Goal: Entertainment & Leisure: Consume media (video, audio)

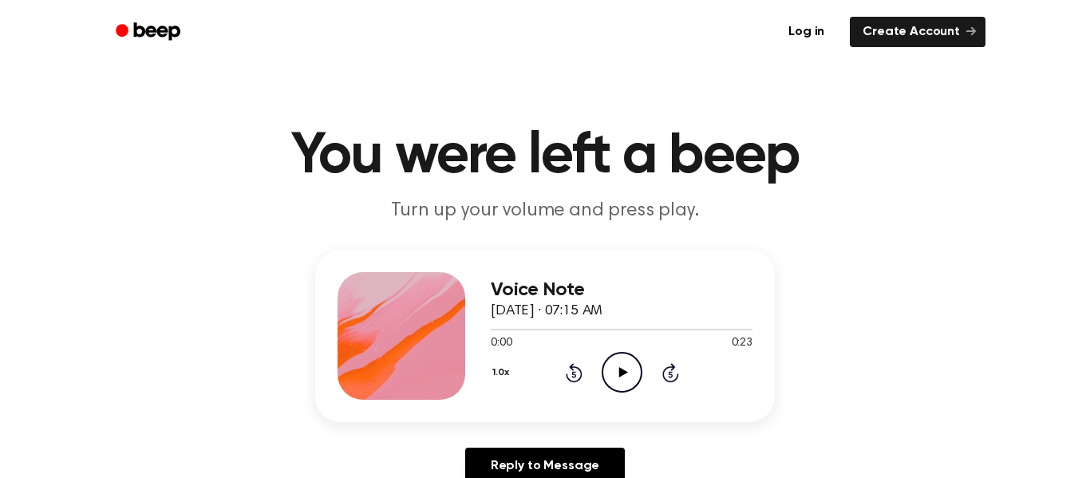
click at [619, 396] on div "Voice Note October 3, 2025 · 07:15 AM 0:00 0:23 Your browser does not support t…" at bounding box center [622, 336] width 262 height 128
click at [631, 374] on icon "Play Audio" at bounding box center [621, 372] width 41 height 41
click at [625, 380] on icon "Play Audio" at bounding box center [621, 372] width 41 height 41
click at [637, 390] on icon "Play Audio" at bounding box center [621, 372] width 41 height 41
click at [604, 344] on div "0:22 0:22" at bounding box center [622, 343] width 262 height 17
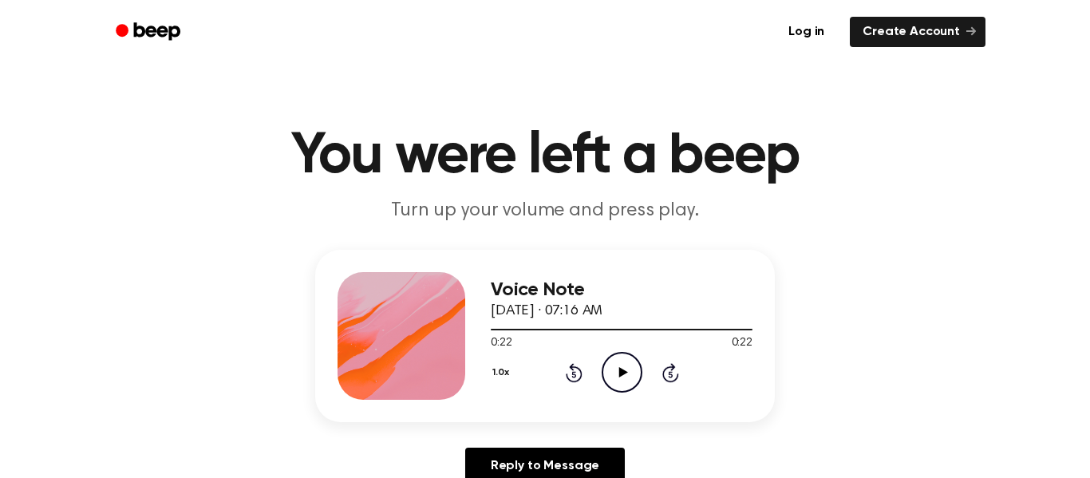
click at [605, 376] on icon "Play Audio" at bounding box center [621, 372] width 41 height 41
click at [621, 372] on icon at bounding box center [622, 372] width 9 height 10
click at [617, 384] on icon "Play Audio" at bounding box center [621, 372] width 41 height 41
click at [606, 377] on icon "Play Audio" at bounding box center [621, 372] width 41 height 41
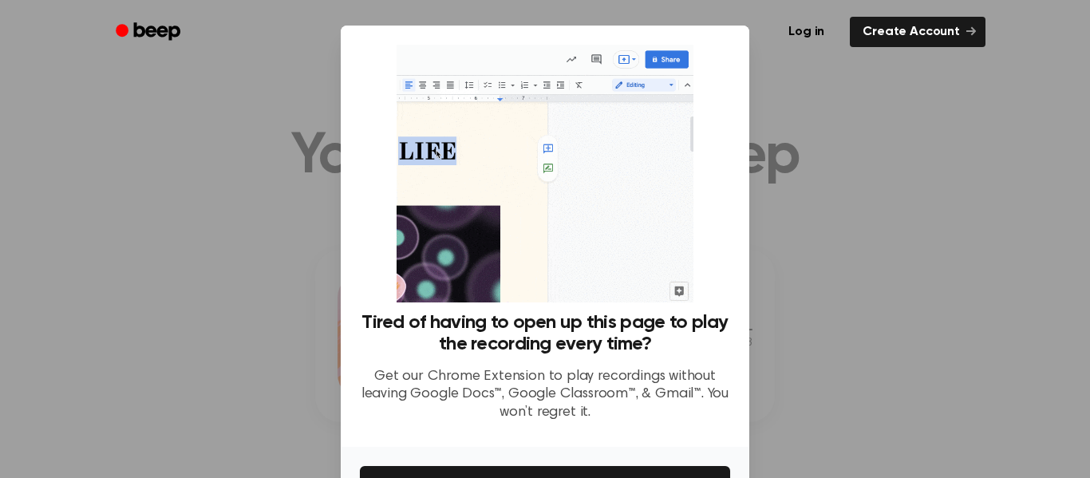
click at [822, 215] on div at bounding box center [545, 239] width 1090 height 478
click at [881, 259] on div at bounding box center [545, 239] width 1090 height 478
click at [871, 256] on div at bounding box center [545, 239] width 1090 height 478
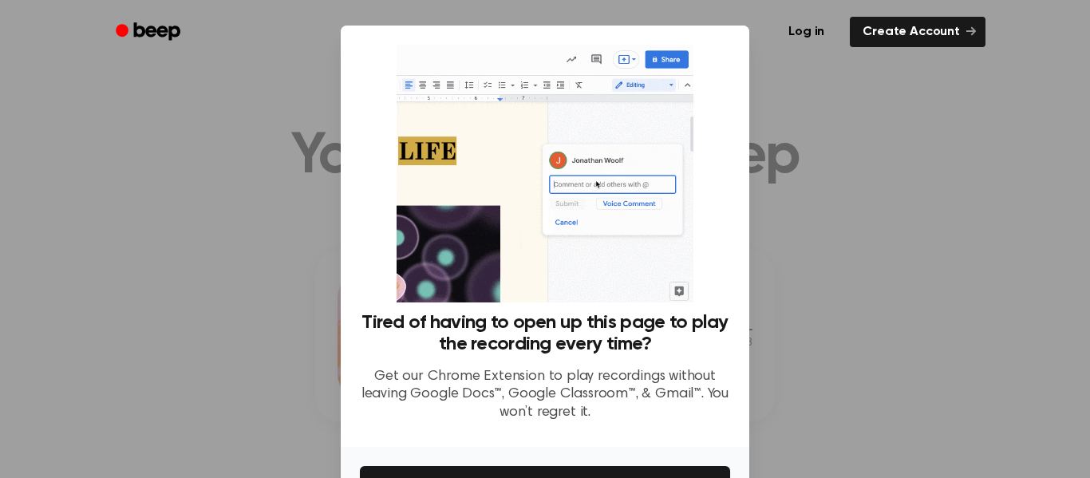
click at [861, 272] on div at bounding box center [545, 239] width 1090 height 478
click at [847, 275] on div at bounding box center [545, 239] width 1090 height 478
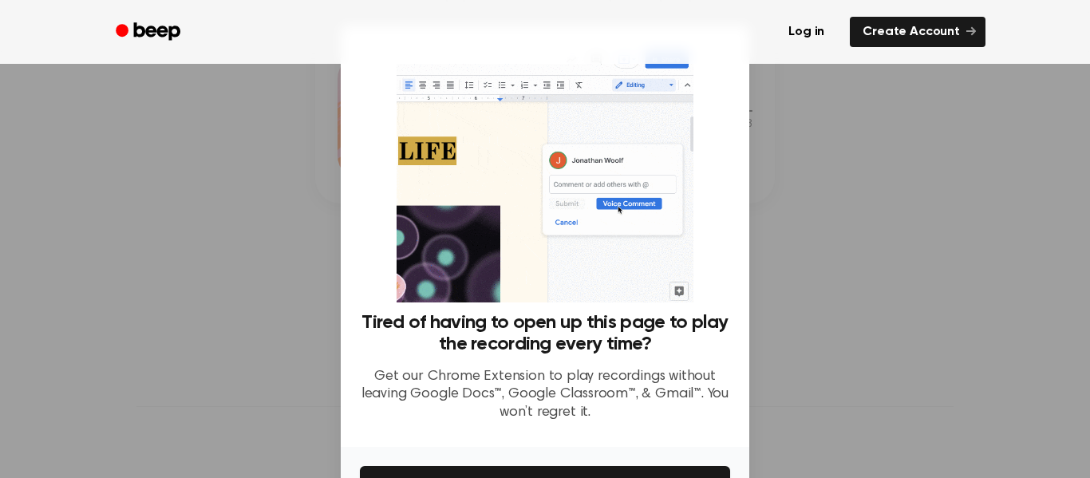
scroll to position [103, 0]
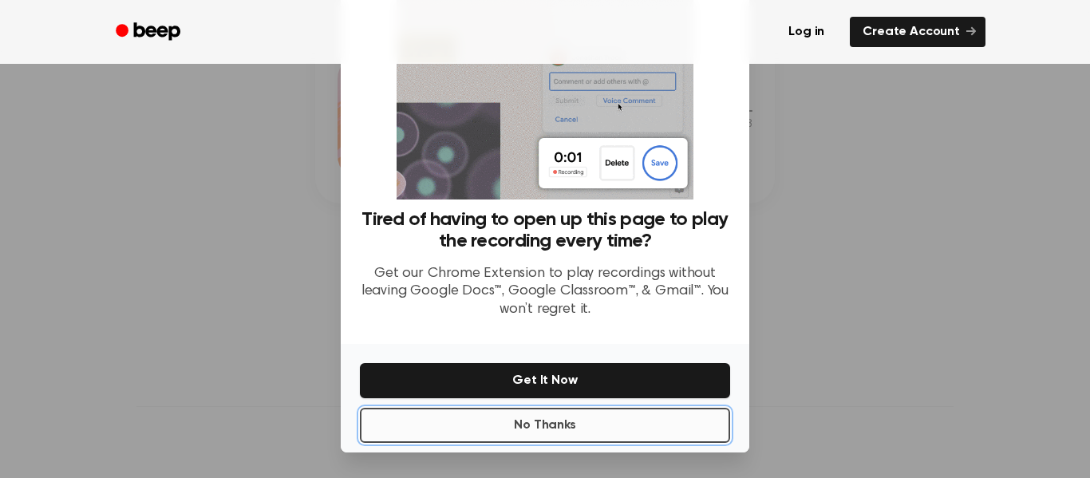
click at [614, 429] on button "No Thanks" at bounding box center [545, 425] width 370 height 35
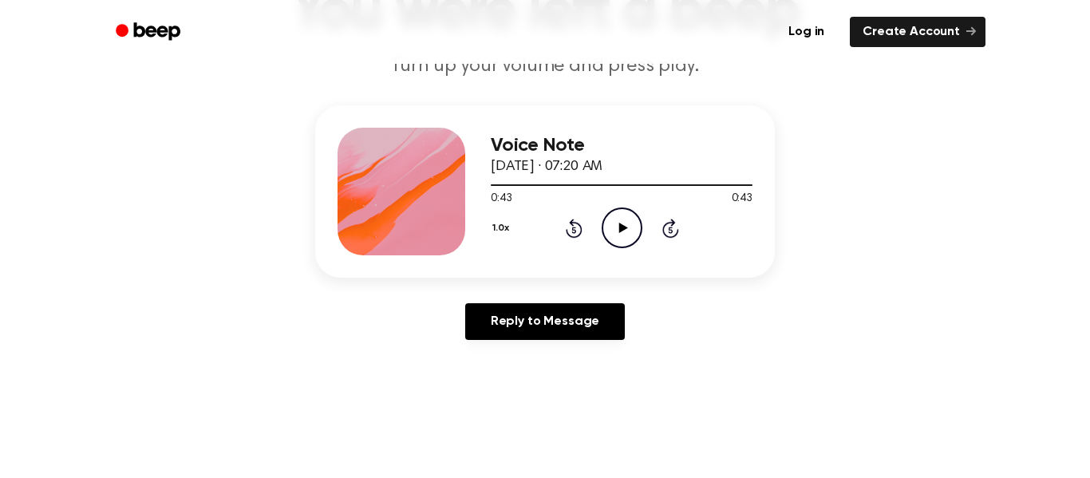
scroll to position [121, 0]
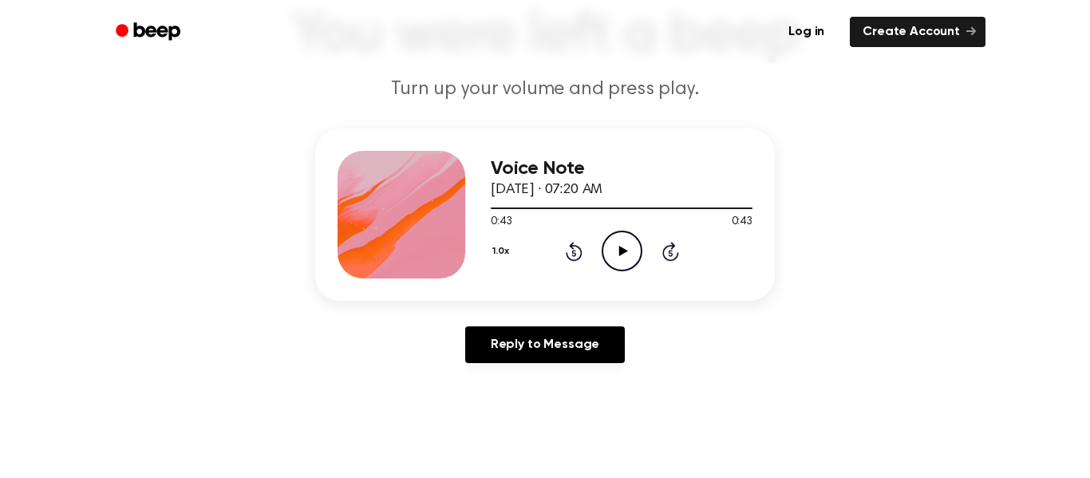
click at [630, 258] on icon "Play Audio" at bounding box center [621, 251] width 41 height 41
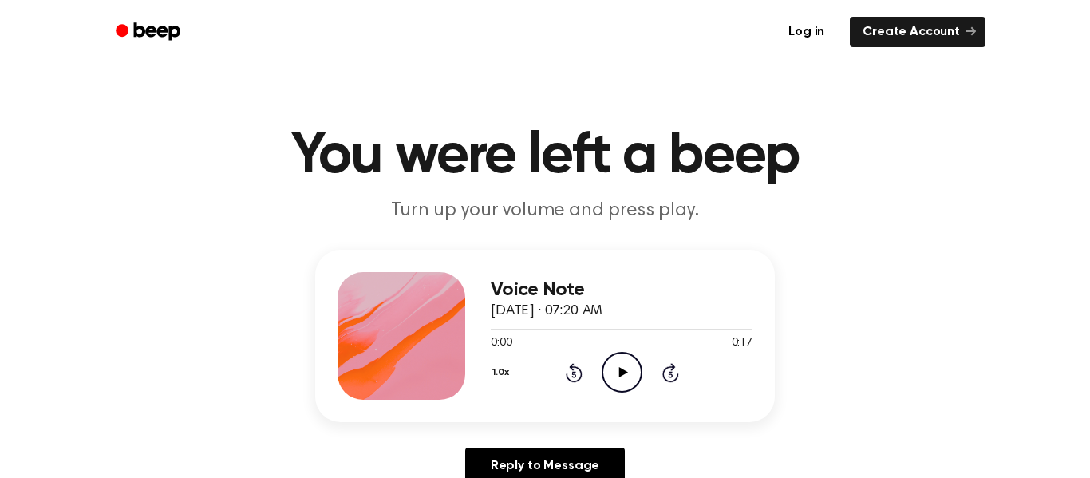
click at [631, 380] on icon "Play Audio" at bounding box center [621, 372] width 41 height 41
click at [637, 378] on icon "Pause Audio" at bounding box center [621, 372] width 41 height 41
click at [631, 376] on icon "Play Audio" at bounding box center [621, 372] width 41 height 41
click at [619, 369] on icon at bounding box center [622, 372] width 9 height 10
click at [618, 376] on icon "Play Audio" at bounding box center [621, 372] width 41 height 41
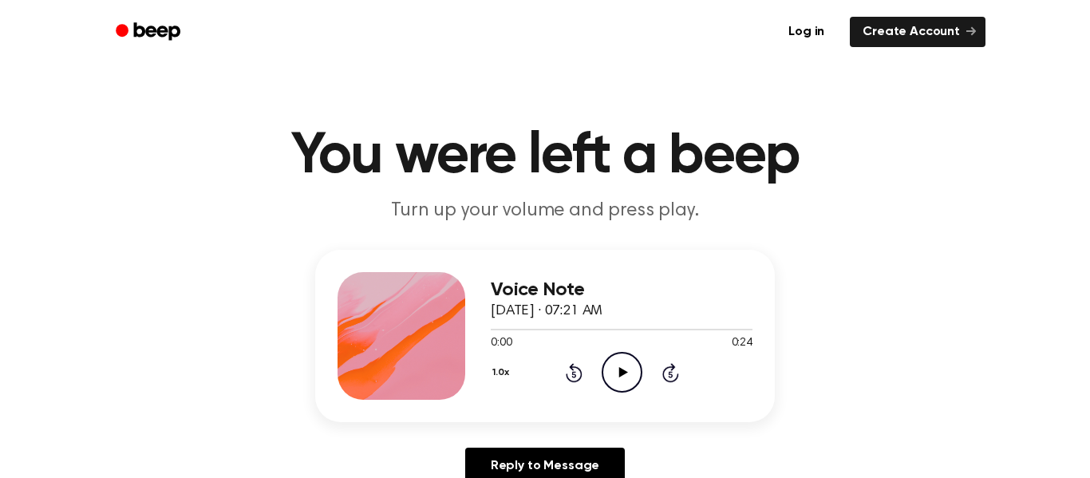
click at [621, 392] on circle at bounding box center [621, 372] width 39 height 39
click at [621, 377] on icon "Play Audio" at bounding box center [621, 372] width 41 height 41
click at [641, 381] on icon "Play Audio" at bounding box center [621, 372] width 41 height 41
click at [629, 392] on icon "Play Audio" at bounding box center [621, 372] width 41 height 41
click at [668, 50] on div "Log in Create Account" at bounding box center [544, 32] width 881 height 64
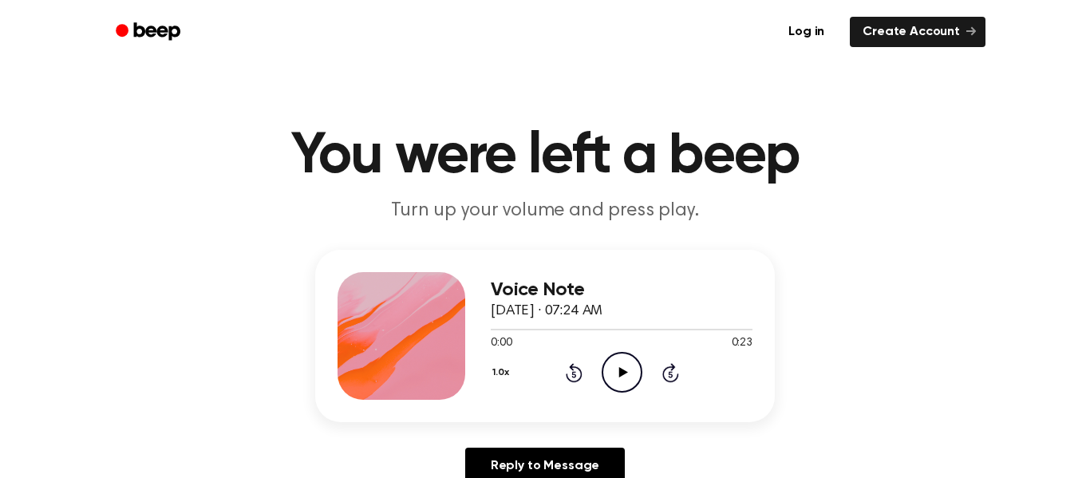
click at [633, 389] on circle at bounding box center [621, 372] width 39 height 39
click at [624, 373] on icon at bounding box center [622, 372] width 9 height 10
click at [613, 378] on icon "Play Audio" at bounding box center [621, 372] width 41 height 41
click at [628, 385] on icon "Play Audio" at bounding box center [621, 372] width 41 height 41
click at [618, 369] on icon "Play Audio" at bounding box center [621, 372] width 41 height 41
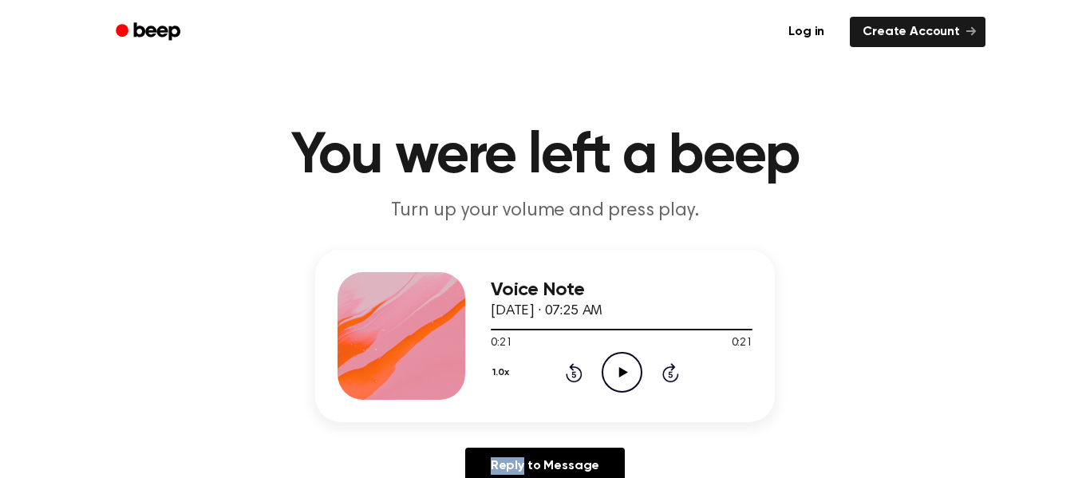
click at [627, 382] on icon "Play Audio" at bounding box center [621, 372] width 41 height 41
click at [627, 386] on icon "Play Audio" at bounding box center [621, 372] width 41 height 41
click at [626, 390] on icon "Play Audio" at bounding box center [621, 372] width 41 height 41
click at [621, 370] on icon at bounding box center [622, 372] width 9 height 10
click at [617, 396] on div "Voice Note [DATE] · 07:27 AM 0:00 0:21 Your browser does not support the [objec…" at bounding box center [622, 336] width 262 height 128
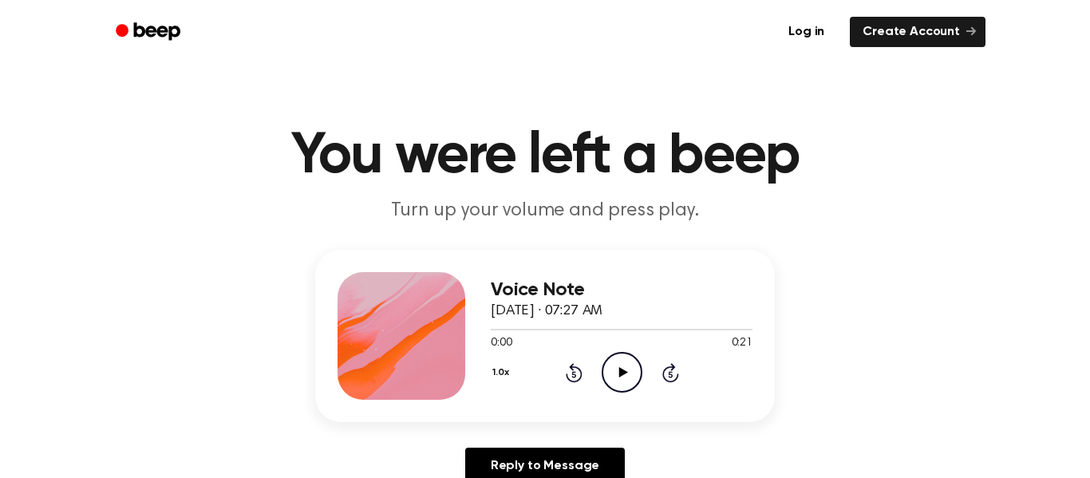
click at [613, 361] on icon "Play Audio" at bounding box center [621, 372] width 41 height 41
click at [620, 376] on icon at bounding box center [622, 372] width 9 height 10
click at [622, 369] on icon "Play Audio" at bounding box center [621, 372] width 41 height 41
click at [616, 384] on icon "Play Audio" at bounding box center [621, 372] width 41 height 41
click at [625, 373] on icon at bounding box center [622, 372] width 9 height 10
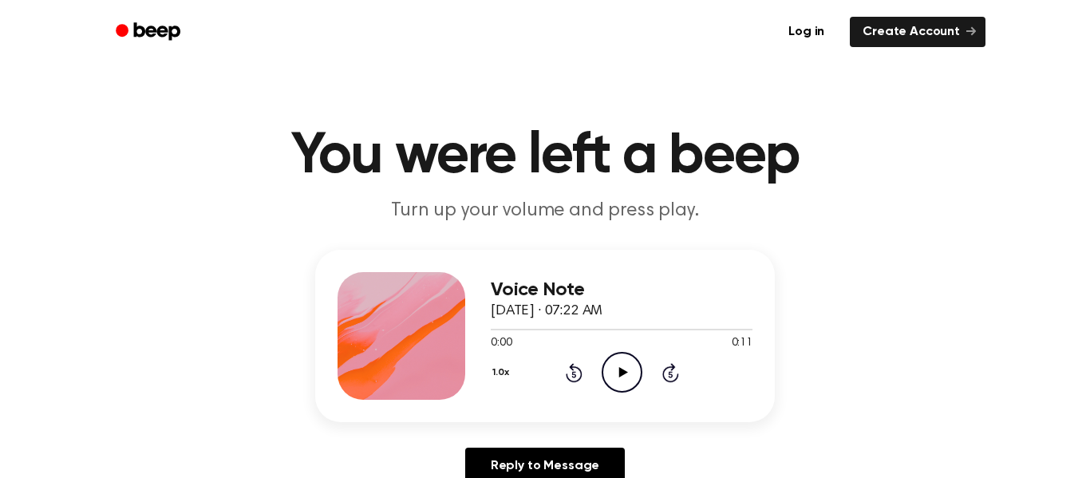
click at [618, 384] on icon "Play Audio" at bounding box center [621, 372] width 41 height 41
click at [631, 373] on icon "Play Audio" at bounding box center [621, 372] width 41 height 41
click at [623, 368] on icon "Play Audio" at bounding box center [621, 372] width 41 height 41
click at [633, 377] on icon "Play Audio" at bounding box center [621, 372] width 41 height 41
click at [626, 370] on icon "Play Audio" at bounding box center [621, 372] width 41 height 41
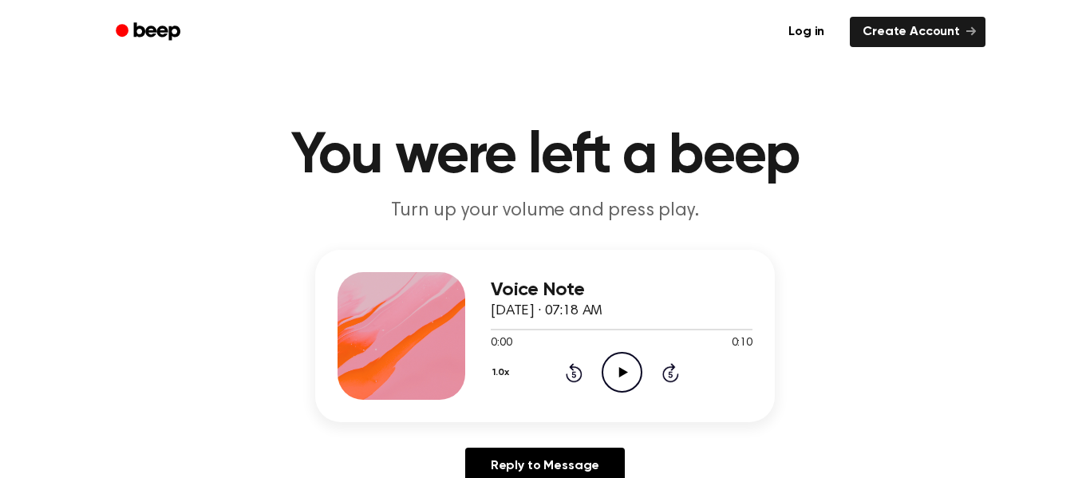
click at [635, 365] on icon "Play Audio" at bounding box center [621, 372] width 41 height 41
click at [623, 365] on icon "Play Audio" at bounding box center [621, 372] width 41 height 41
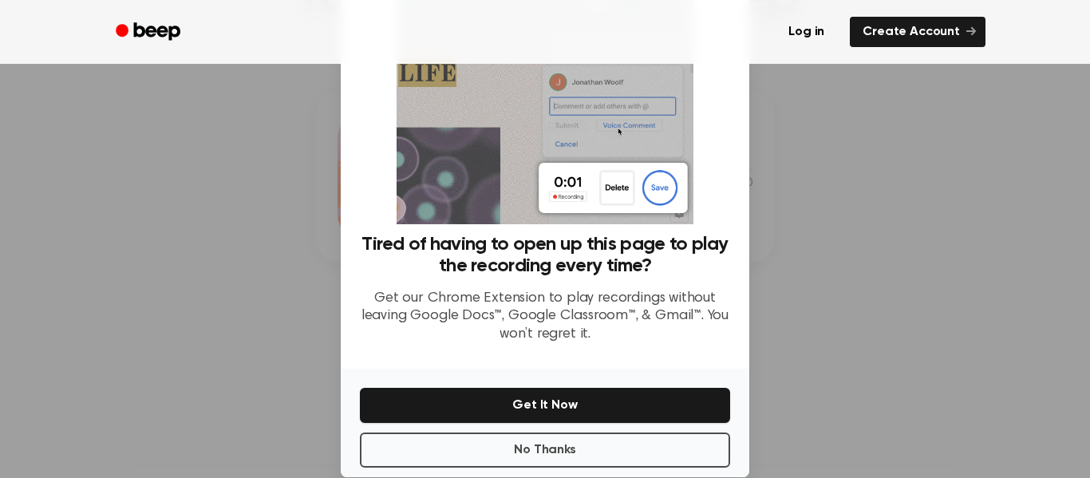
scroll to position [103, 0]
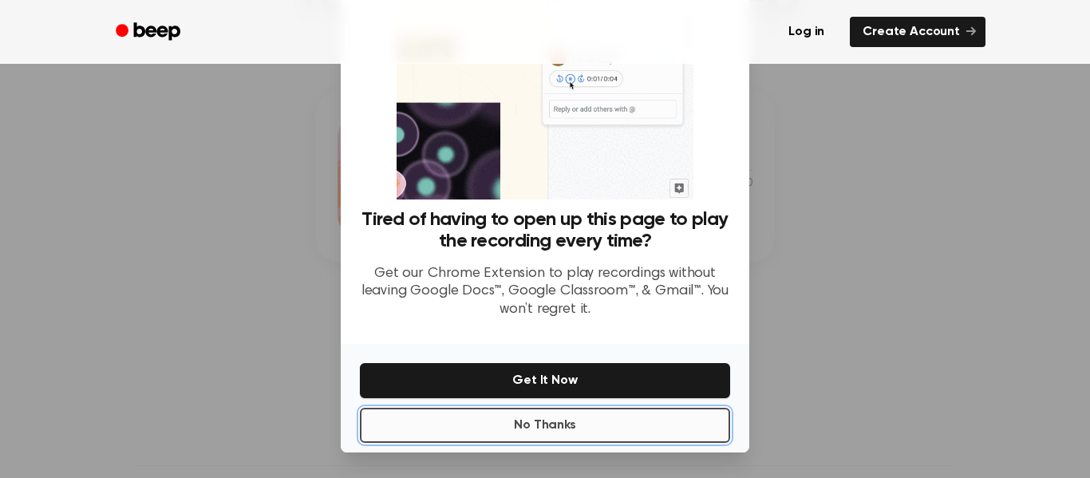
click at [655, 425] on button "No Thanks" at bounding box center [545, 425] width 370 height 35
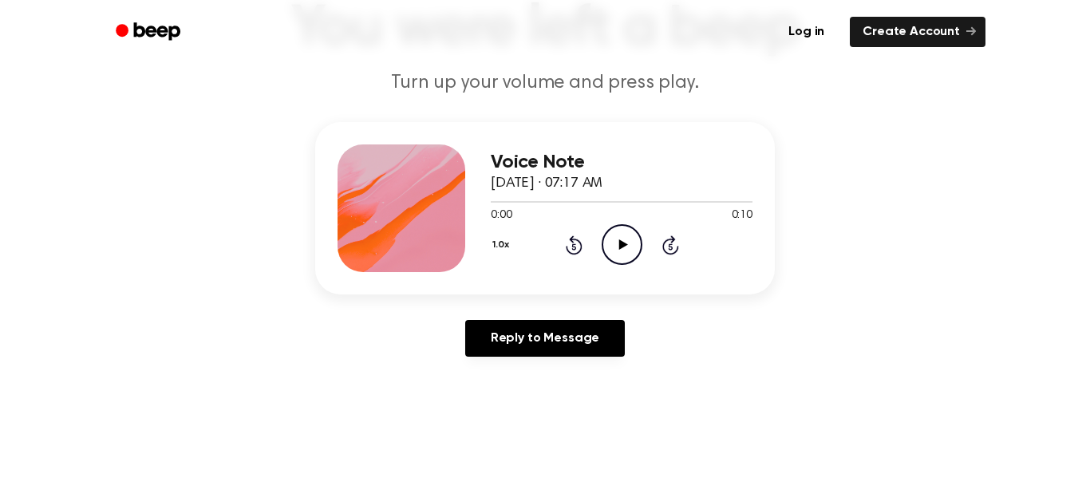
scroll to position [127, 0]
click at [621, 237] on icon "Play Audio" at bounding box center [621, 245] width 41 height 41
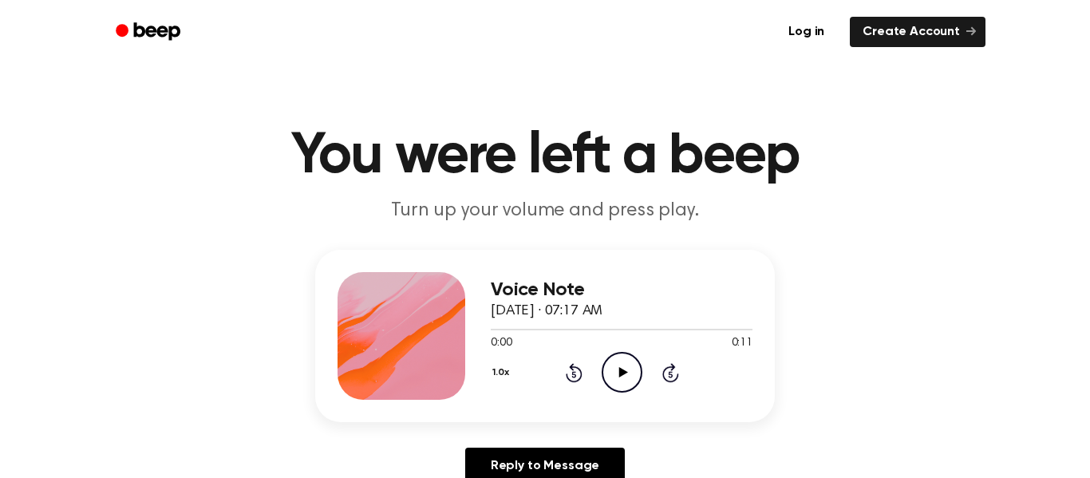
click at [632, 369] on icon "Play Audio" at bounding box center [621, 372] width 41 height 41
